Goal: Information Seeking & Learning: Check status

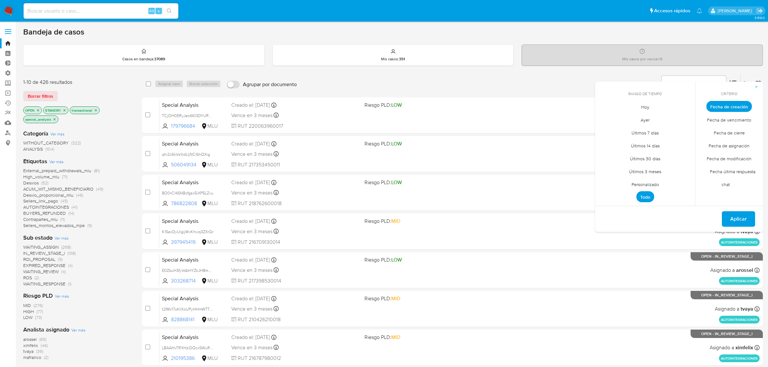
scroll to position [165, 0]
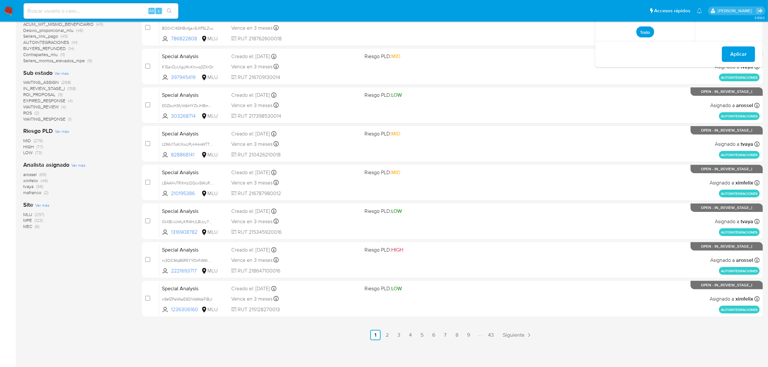
click at [29, 252] on div "1-10 de 426 resultados Borrar filtros OPEN STANDBY transactional special_analys…" at bounding box center [77, 125] width 108 height 432
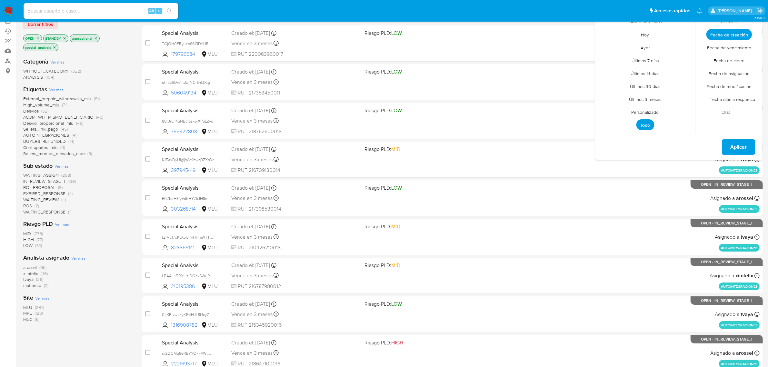
scroll to position [0, 0]
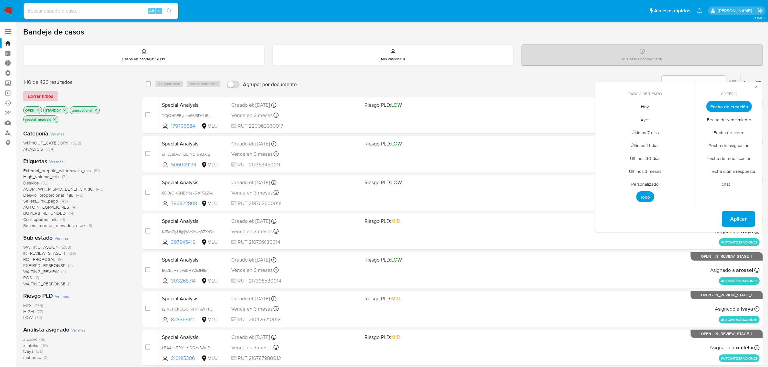
drag, startPoint x: 65, startPoint y: 97, endPoint x: 49, endPoint y: 97, distance: 15.2
click at [62, 97] on div "Borrar filtros" at bounding box center [74, 96] width 103 height 10
click at [49, 97] on span "Borrar filtros" at bounding box center [40, 96] width 25 height 9
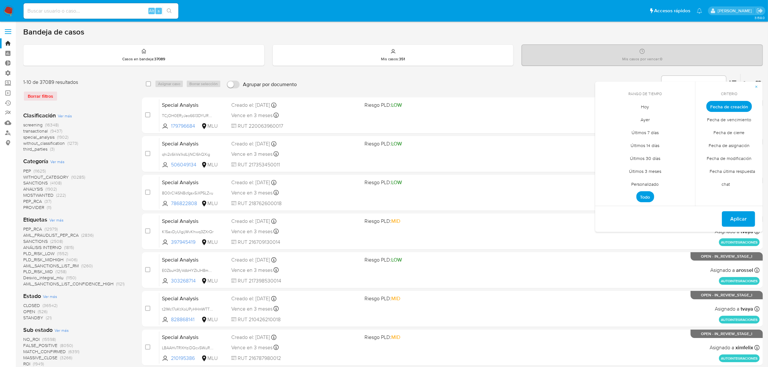
click at [36, 304] on span "CLOSED" at bounding box center [31, 305] width 17 height 6
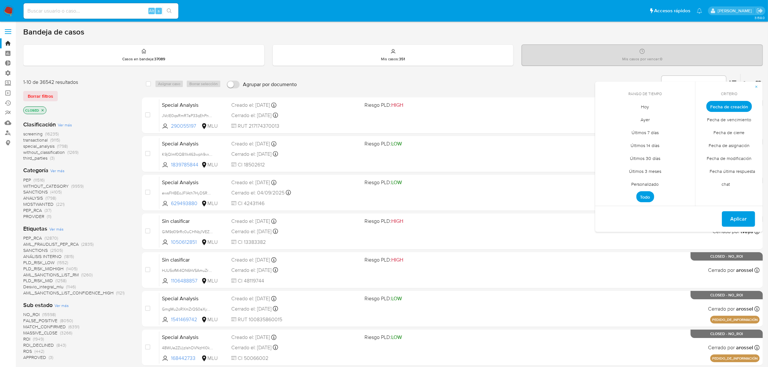
click at [36, 134] on span "screening" at bounding box center [32, 134] width 19 height 6
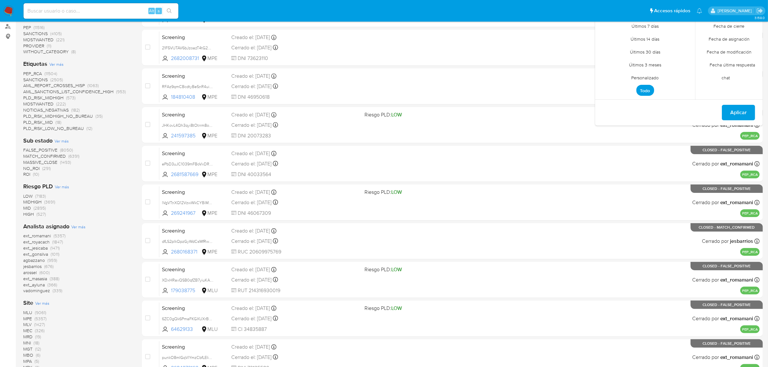
scroll to position [168, 0]
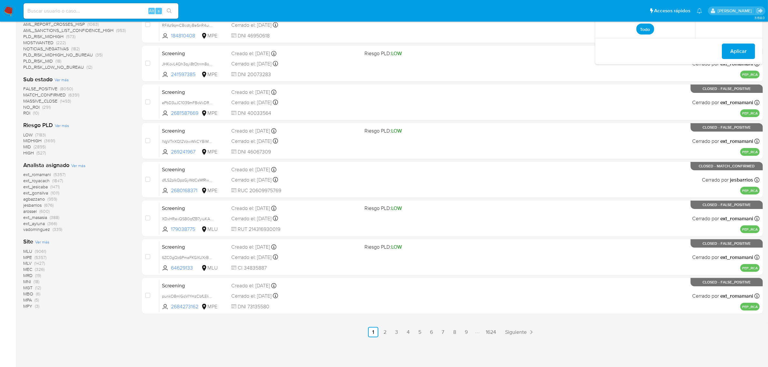
click at [28, 263] on span "MLV" at bounding box center [27, 263] width 8 height 6
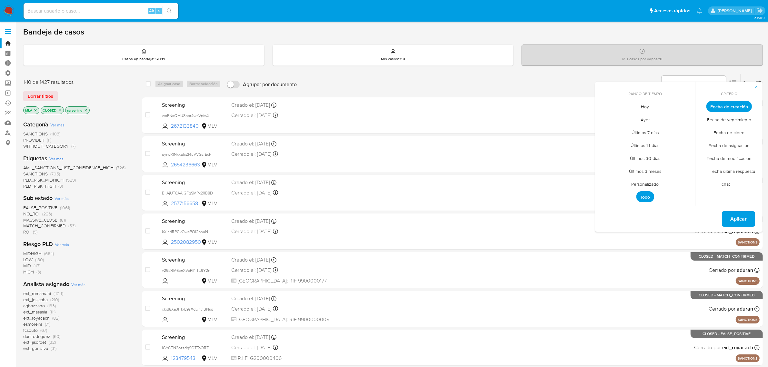
click at [739, 66] on div "Bandeja de casos Casos en bandeja : 37089 Mis casos : 351 Mis casos por vencer …" at bounding box center [393, 266] width 740 height 478
click at [755, 86] on icon "button" at bounding box center [757, 87] width 4 height 4
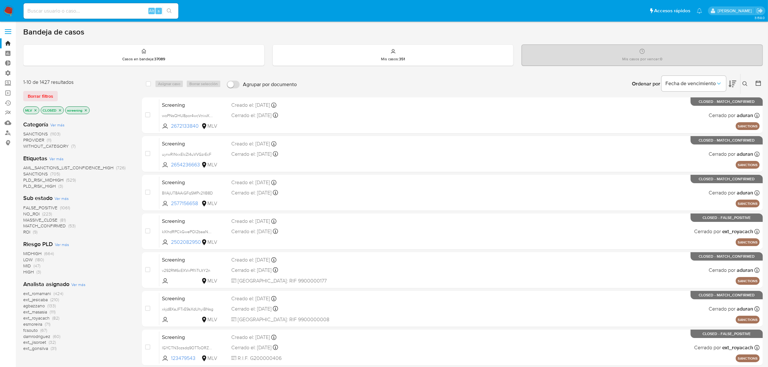
click at [755, 85] on div at bounding box center [758, 84] width 12 height 20
click at [759, 83] on icon at bounding box center [759, 83] width 6 height 6
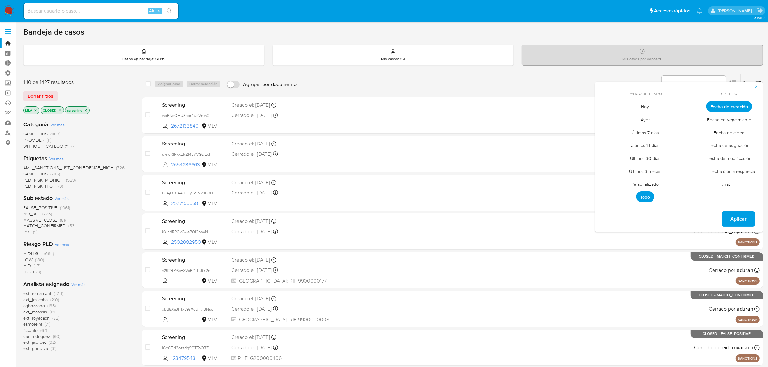
click at [739, 60] on div "Mis casos por vencer : 0" at bounding box center [642, 55] width 241 height 21
click at [762, 88] on button "button" at bounding box center [756, 87] width 13 height 10
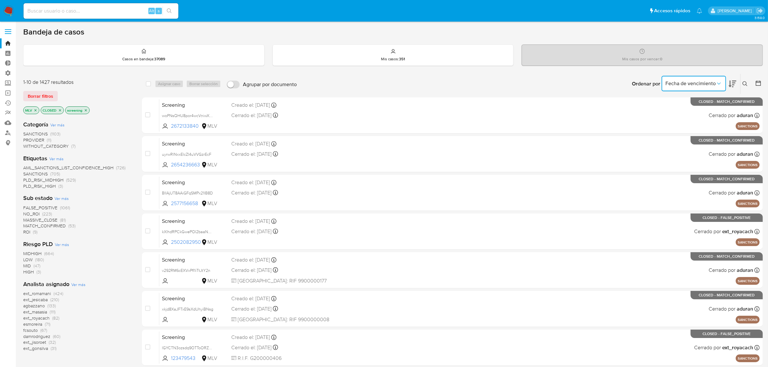
click at [725, 85] on button "Fecha de vencimiento" at bounding box center [694, 83] width 65 height 15
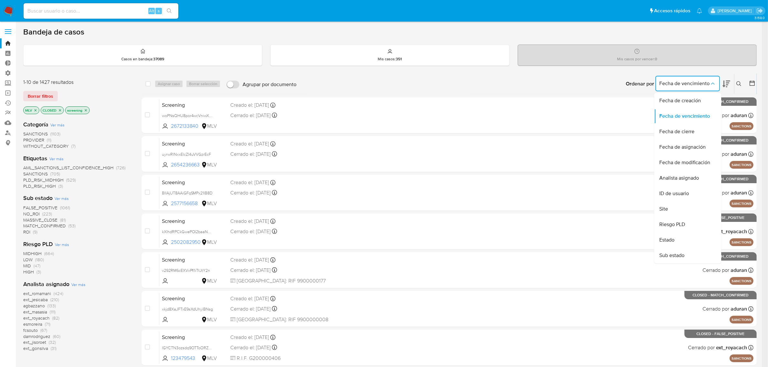
click at [731, 84] on icon at bounding box center [727, 84] width 8 height 7
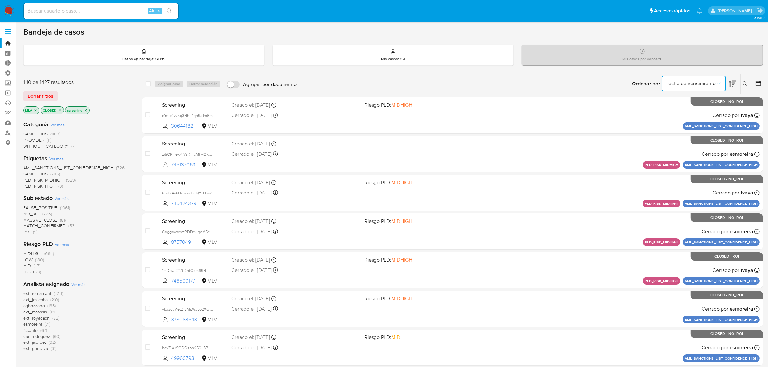
click at [720, 83] on icon "Ordenar por" at bounding box center [719, 83] width 6 height 6
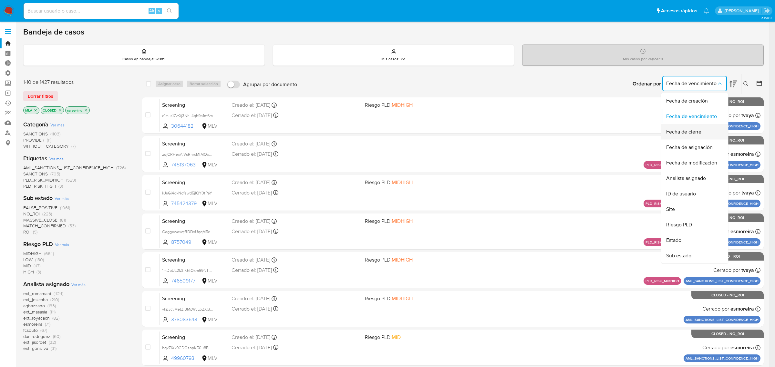
click at [706, 128] on div "Fecha de cierre" at bounding box center [692, 131] width 53 height 15
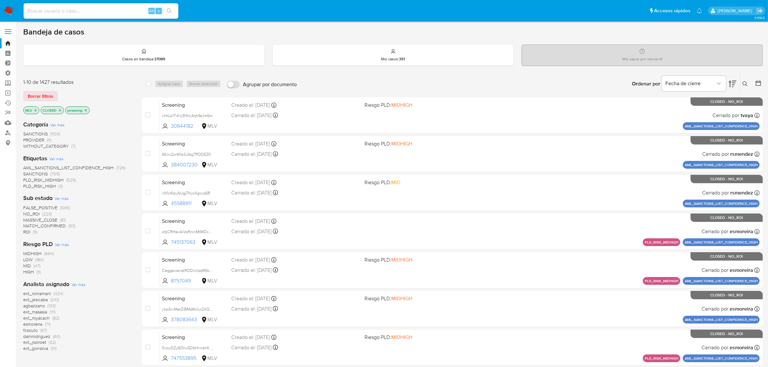
click at [733, 86] on icon at bounding box center [733, 84] width 8 height 7
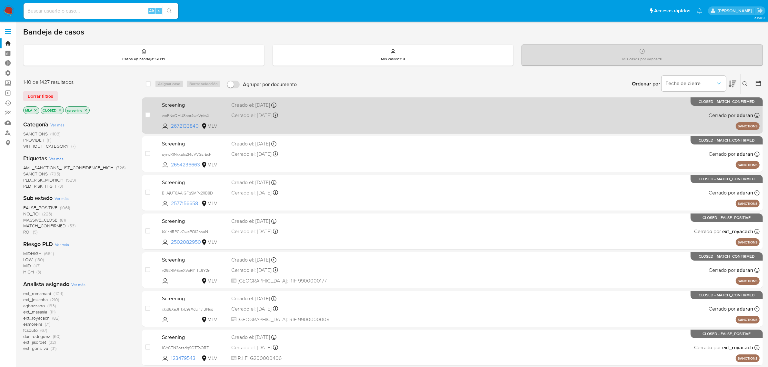
click at [333, 115] on div "Cerrado el: 05/09/2025 Cerrado el: 05/09/2025 16:21:39" at bounding box center [295, 115] width 128 height 7
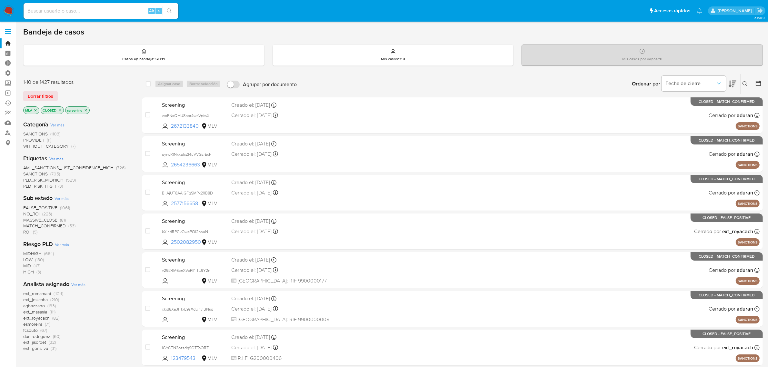
click at [36, 110] on icon "close-filter" at bounding box center [36, 110] width 2 height 2
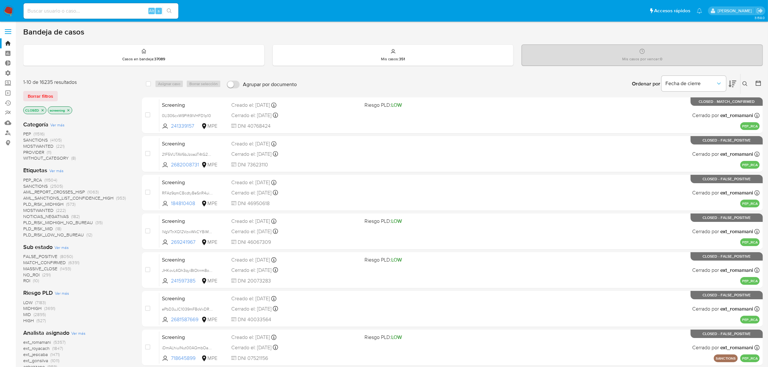
click at [71, 109] on p "screening" at bounding box center [60, 110] width 24 height 7
click at [69, 109] on icon "close-filter" at bounding box center [68, 110] width 4 height 4
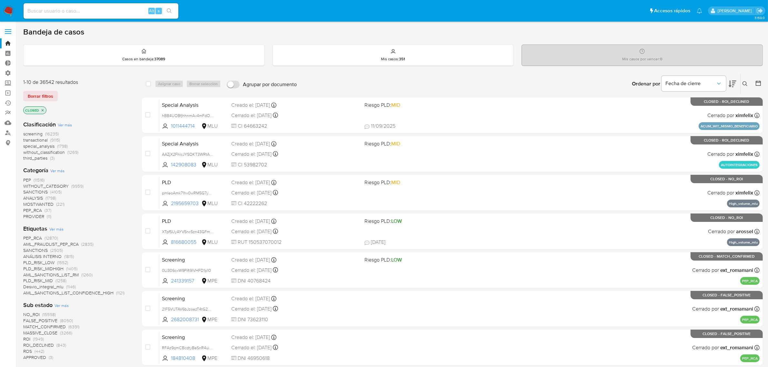
click at [28, 339] on span "ROI" at bounding box center [26, 339] width 7 height 6
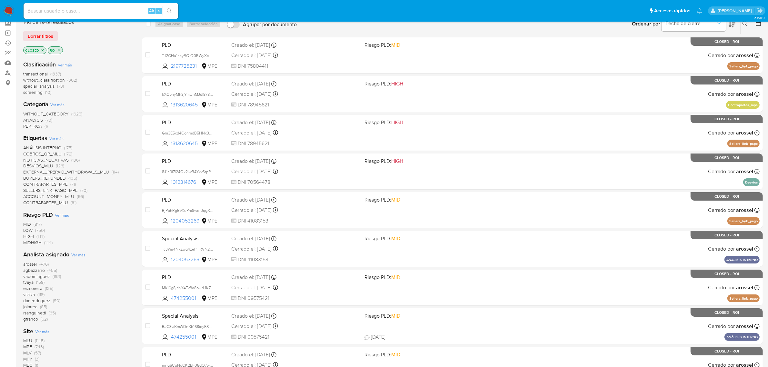
scroll to position [165, 0]
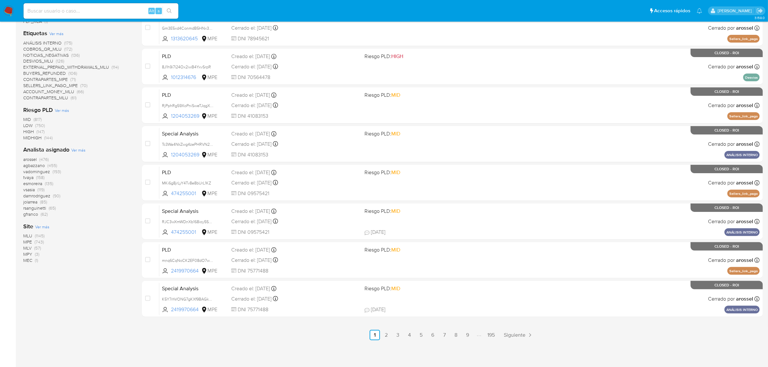
click at [27, 243] on span "MPE" at bounding box center [27, 242] width 9 height 6
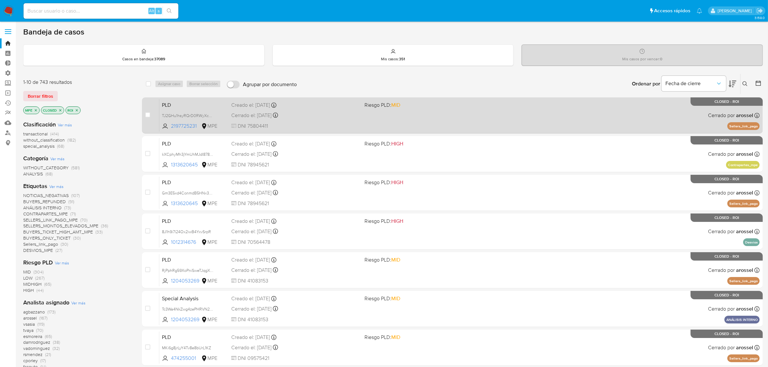
click at [497, 120] on div "PLD TJ2GHu1hsyRQrD0RWyXc208V 2197725231 MPE Riesgo PLD: MID Creado el: 12/06/20…" at bounding box center [459, 115] width 601 height 33
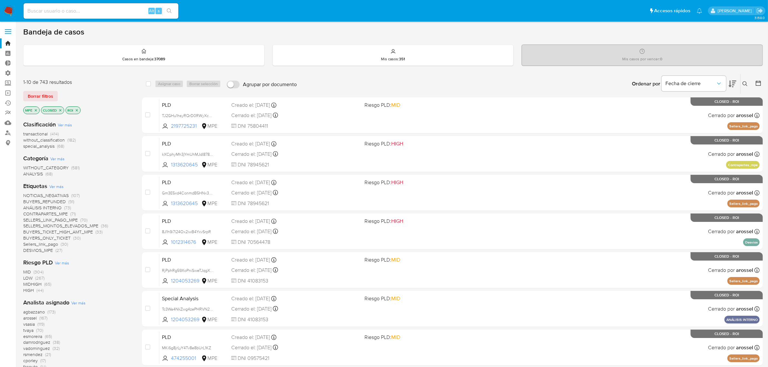
click at [35, 111] on icon "close-filter" at bounding box center [36, 110] width 4 height 4
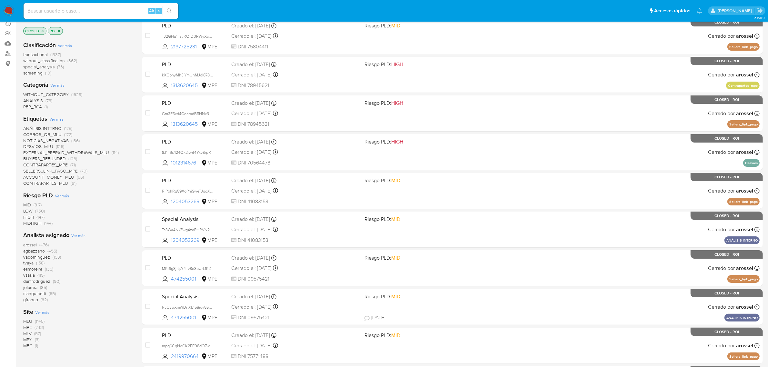
scroll to position [165, 0]
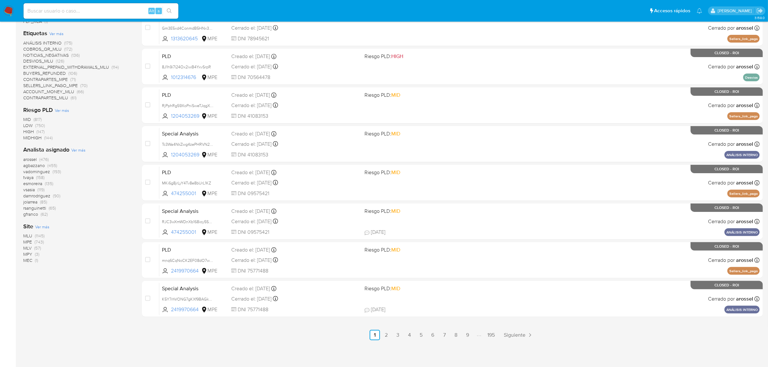
click at [28, 260] on span "MEC" at bounding box center [27, 260] width 9 height 6
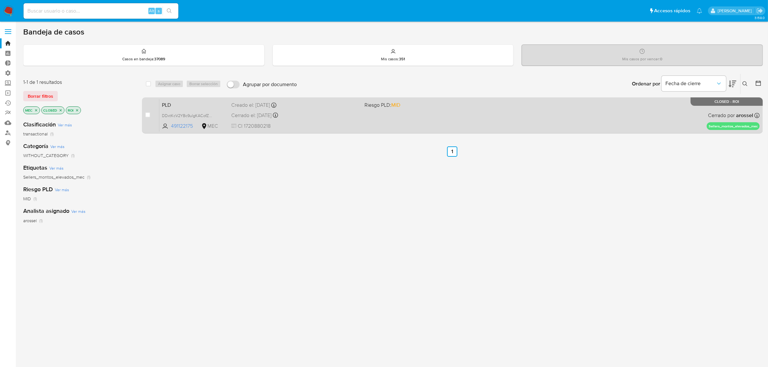
click at [325, 120] on div "PLD DDxtKcV2YBc9ulgKACofZa5X 491122175 MEC Riesgo PLD: MID Creado el: 14/06/202…" at bounding box center [459, 115] width 601 height 33
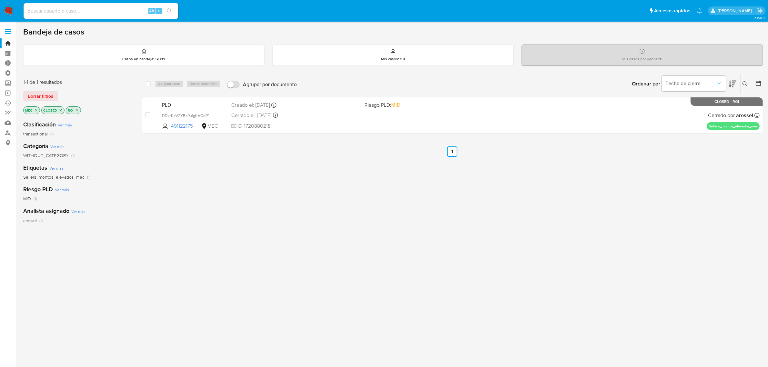
click at [7, 11] on img at bounding box center [8, 10] width 11 height 11
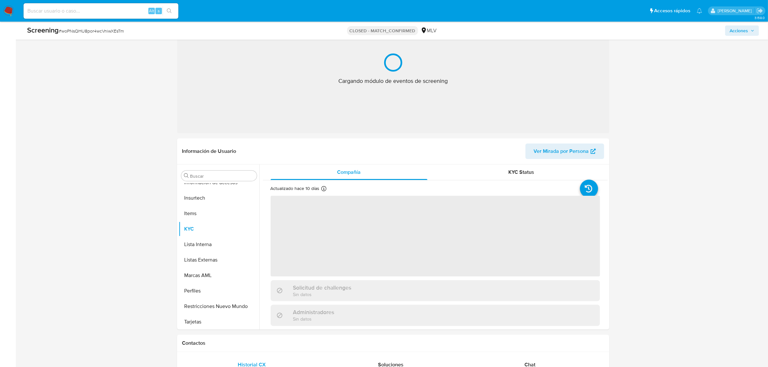
scroll to position [161, 0]
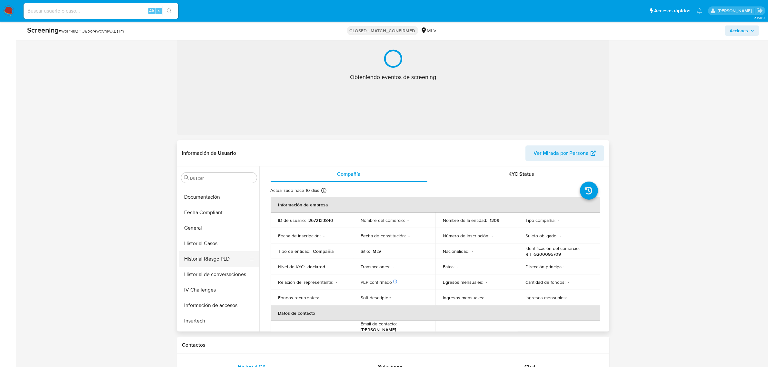
select select "10"
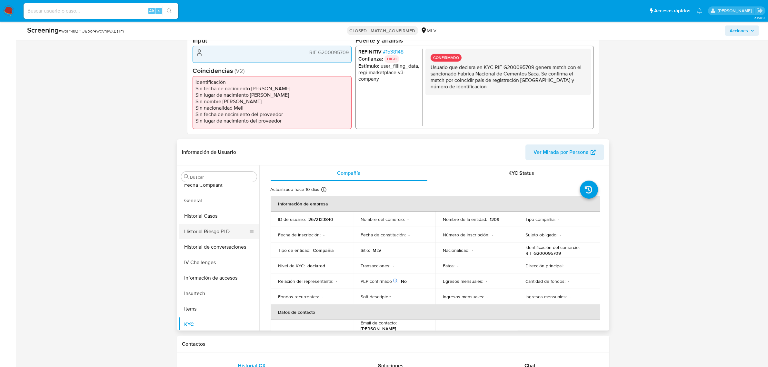
scroll to position [191, 0]
click at [204, 191] on button "General" at bounding box center [217, 186] width 76 height 15
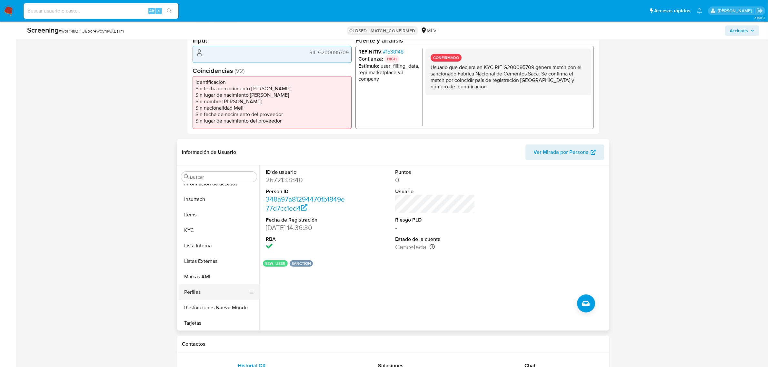
scroll to position [272, 0]
click at [210, 279] on button "Marcas AML" at bounding box center [217, 276] width 76 height 15
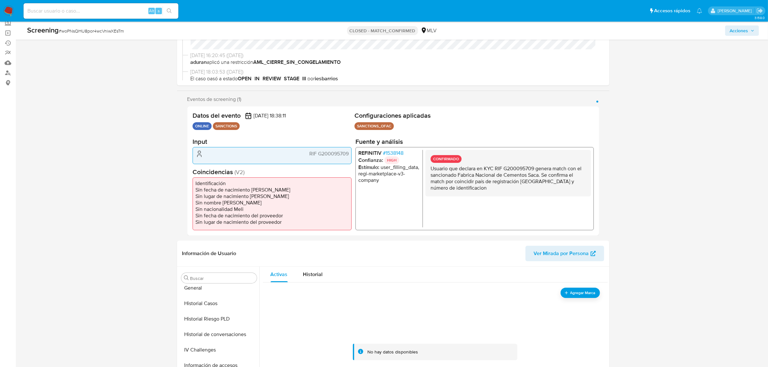
scroll to position [121, 0]
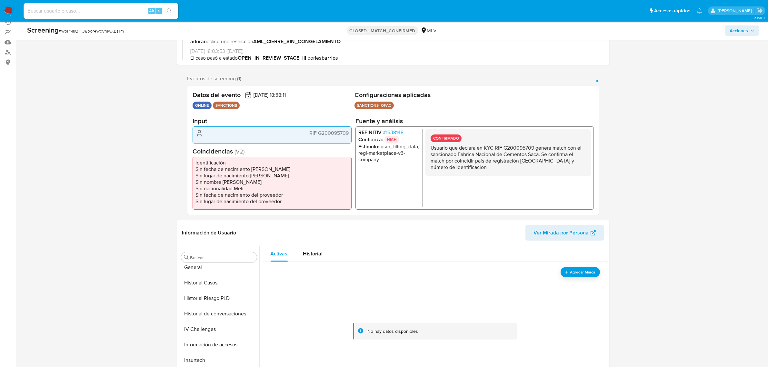
scroll to position [40, 0]
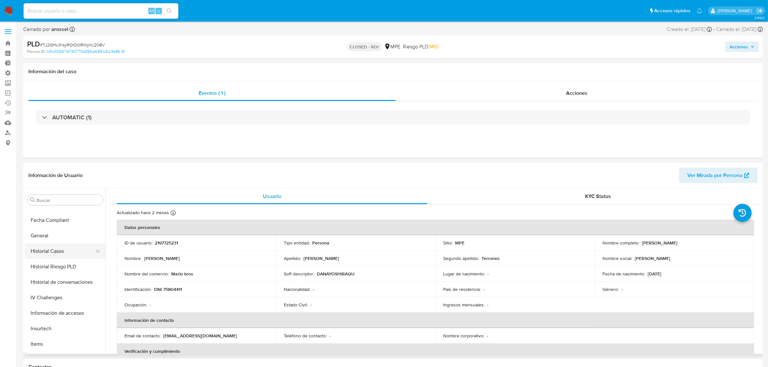
scroll to position [151, 0]
select select "10"
click at [55, 254] on button "General" at bounding box center [63, 250] width 76 height 15
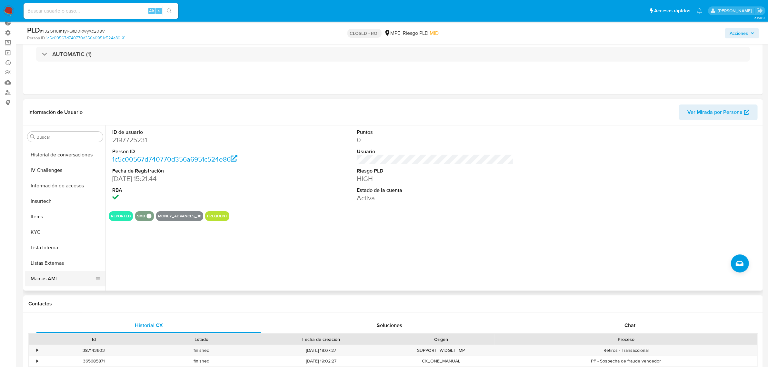
scroll to position [272, 0]
click at [75, 230] on button "Marcas AML" at bounding box center [63, 236] width 76 height 15
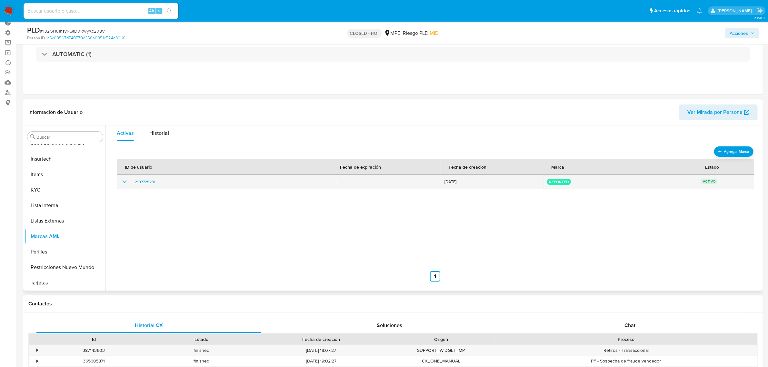
click at [128, 180] on div "2197725231" at bounding box center [225, 182] width 208 height 8
click at [127, 180] on icon "show_hidden_detail_by_id_2197725231" at bounding box center [125, 182] width 8 height 8
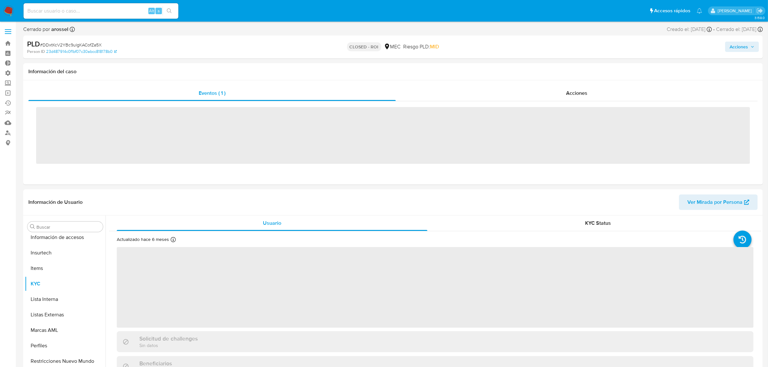
scroll to position [272, 0]
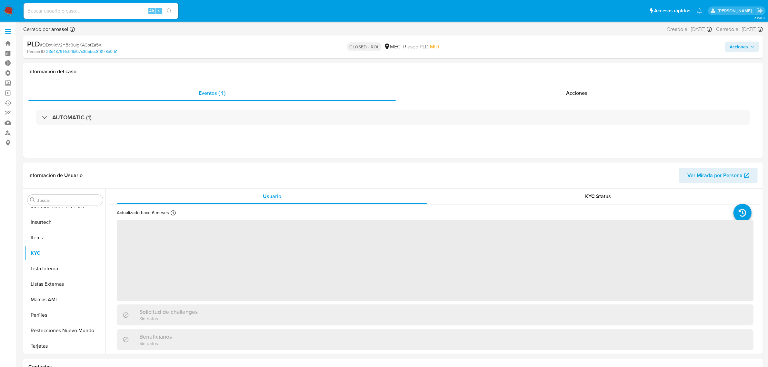
select select "10"
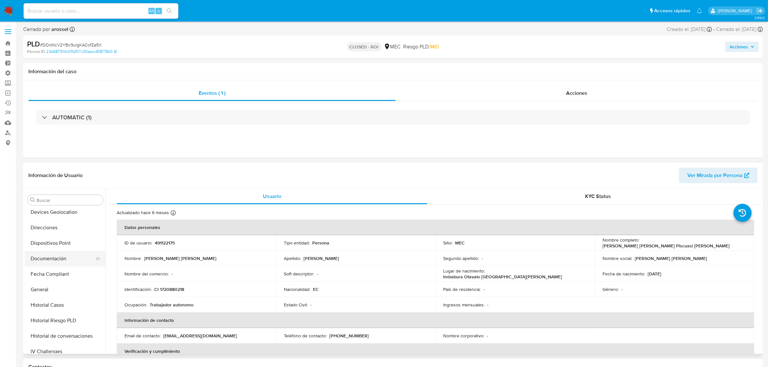
scroll to position [111, 0]
click at [59, 299] on button "Historial Casos" at bounding box center [63, 306] width 76 height 15
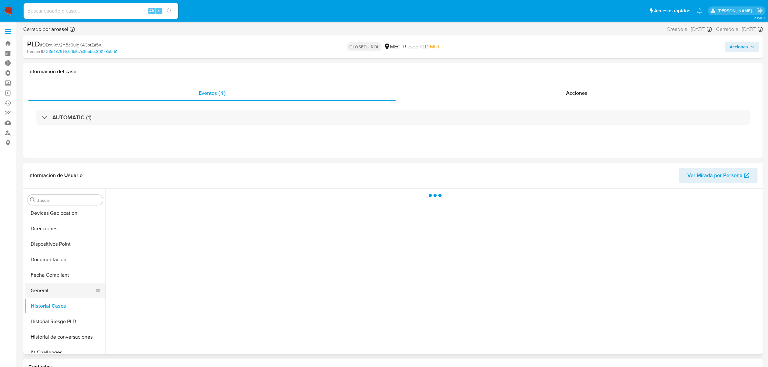
click at [60, 293] on button "General" at bounding box center [63, 290] width 76 height 15
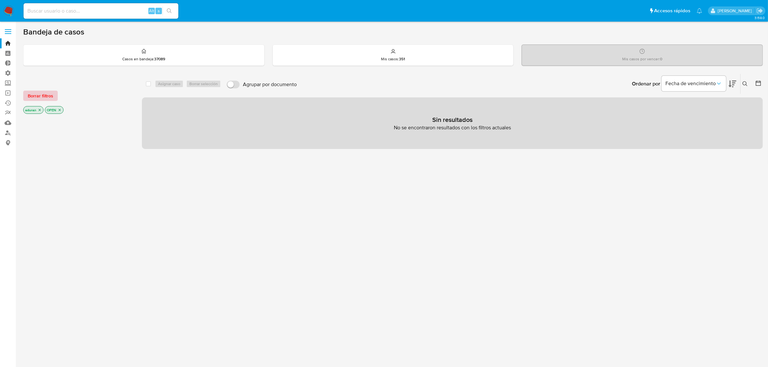
click at [46, 96] on span "Borrar filtros" at bounding box center [40, 95] width 25 height 9
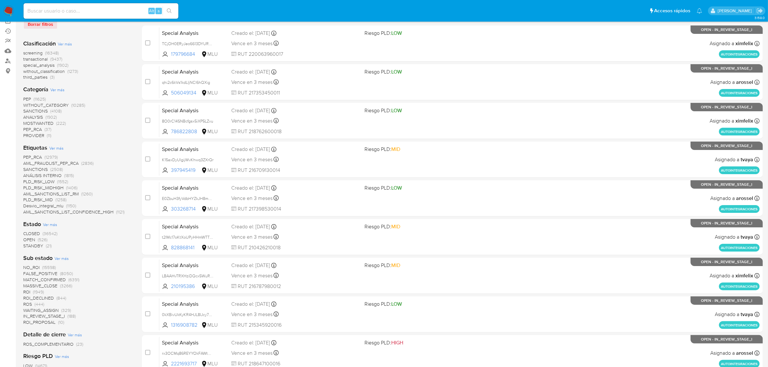
scroll to position [202, 0]
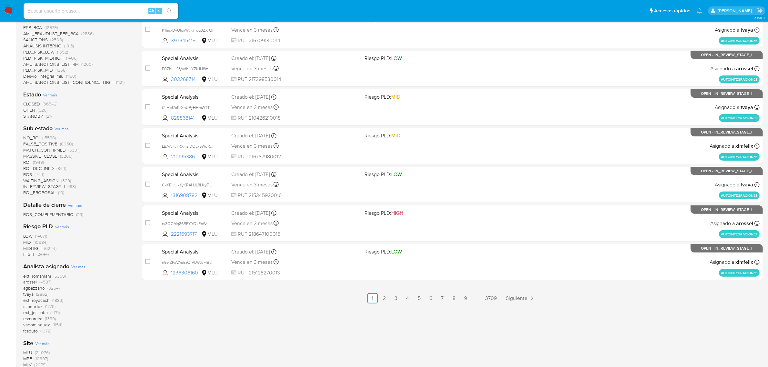
click at [25, 173] on span "ROS" at bounding box center [27, 174] width 9 height 6
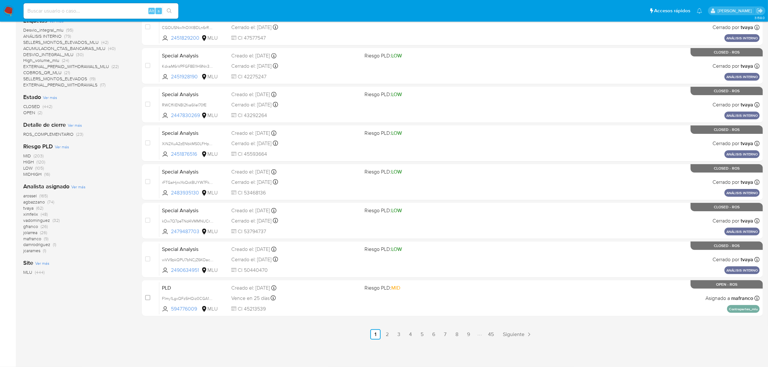
scroll to position [165, 0]
click at [25, 113] on span "OPEN" at bounding box center [29, 113] width 12 height 6
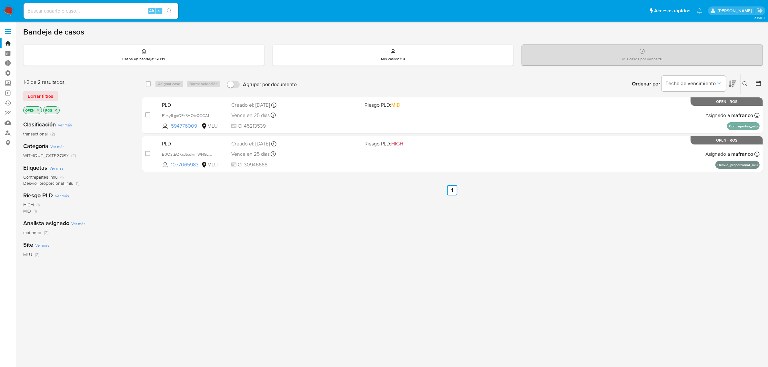
drag, startPoint x: 391, startPoint y: 272, endPoint x: 289, endPoint y: 288, distance: 102.3
click at [290, 289] on div "select-all-cases-checkbox Asignar caso Borrar selección Agrupar por documento O…" at bounding box center [452, 220] width 621 height 292
drag, startPoint x: 289, startPoint y: 288, endPoint x: 378, endPoint y: 280, distance: 88.8
click at [350, 284] on div "select-all-cases-checkbox Asignar caso Borrar selección Agrupar por documento O…" at bounding box center [452, 220] width 621 height 292
drag, startPoint x: 373, startPoint y: 279, endPoint x: 282, endPoint y: 270, distance: 92.1
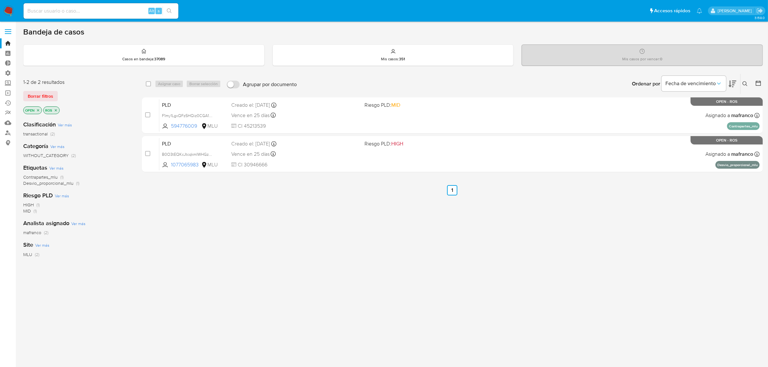
click at [282, 270] on div "select-all-cases-checkbox Asignar caso Borrar selección Agrupar por documento O…" at bounding box center [452, 220] width 621 height 292
drag, startPoint x: 281, startPoint y: 266, endPoint x: 352, endPoint y: 260, distance: 71.2
click at [326, 261] on div "select-all-cases-checkbox Asignar caso Borrar selección Agrupar por documento O…" at bounding box center [452, 220] width 621 height 292
click at [64, 11] on input at bounding box center [101, 11] width 155 height 8
click at [105, 12] on input "219772" at bounding box center [101, 11] width 155 height 8
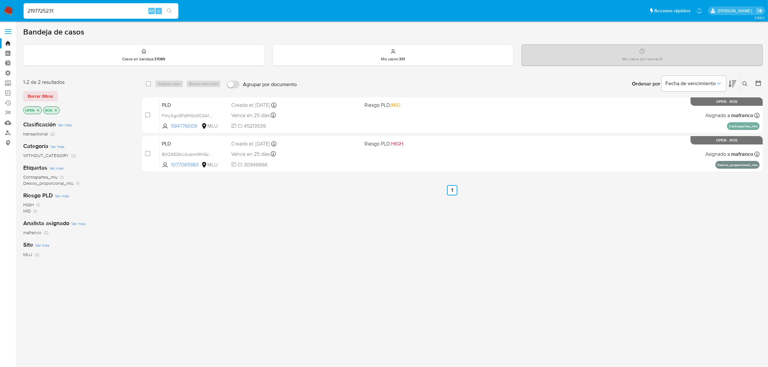
type input "2197725231"
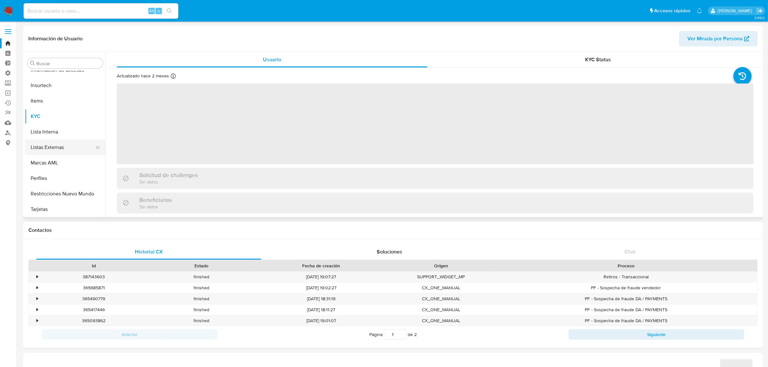
select select "10"
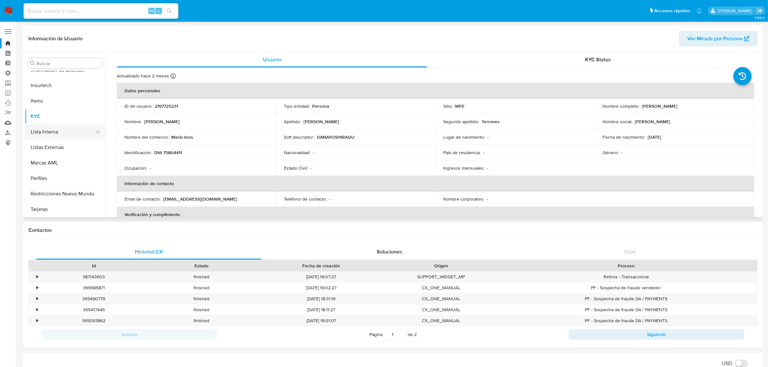
scroll to position [191, 0]
